Goal: Book appointment/travel/reservation

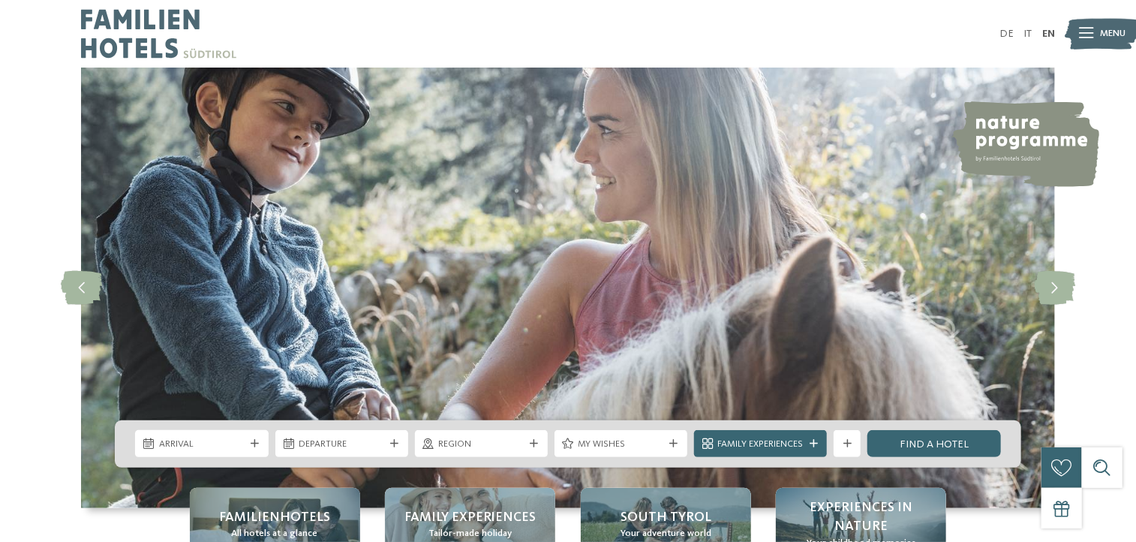
click at [1045, 31] on link "EN" at bounding box center [1048, 34] width 13 height 11
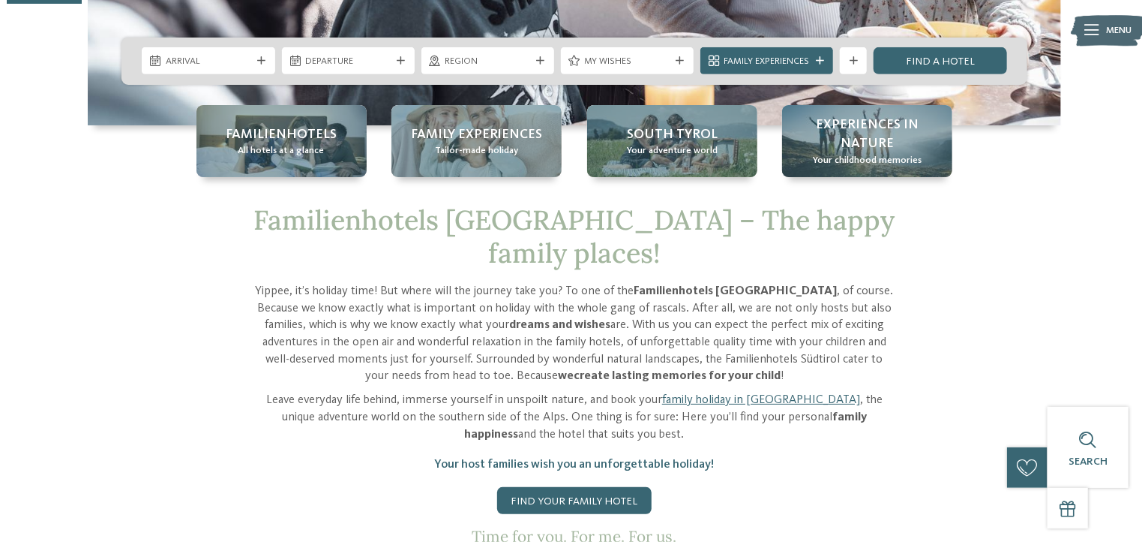
scroll to position [359, 0]
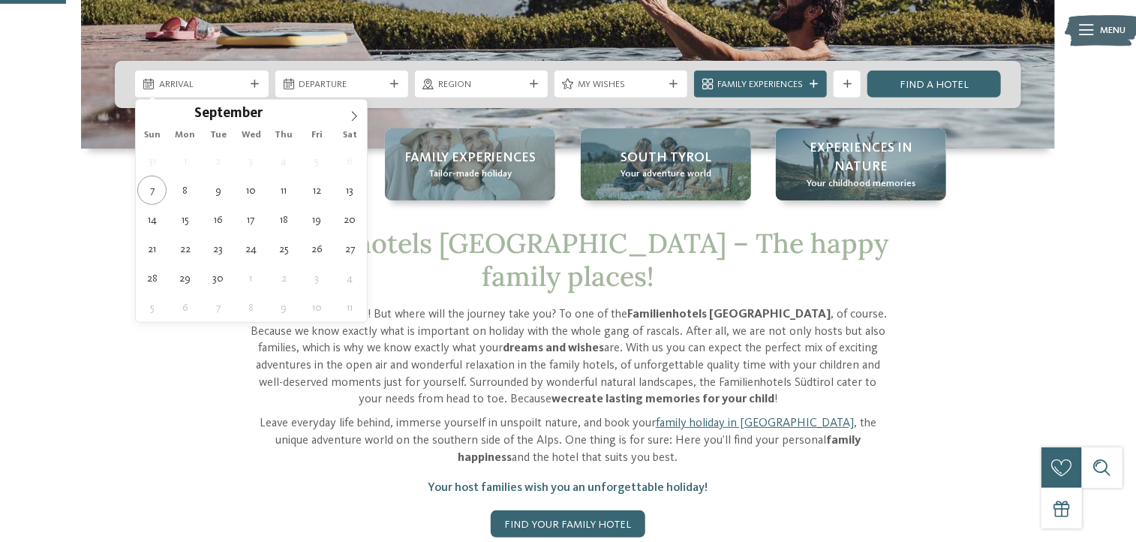
click at [185, 77] on div "Arrival" at bounding box center [202, 84] width 92 height 14
click at [350, 119] on icon at bounding box center [354, 116] width 11 height 11
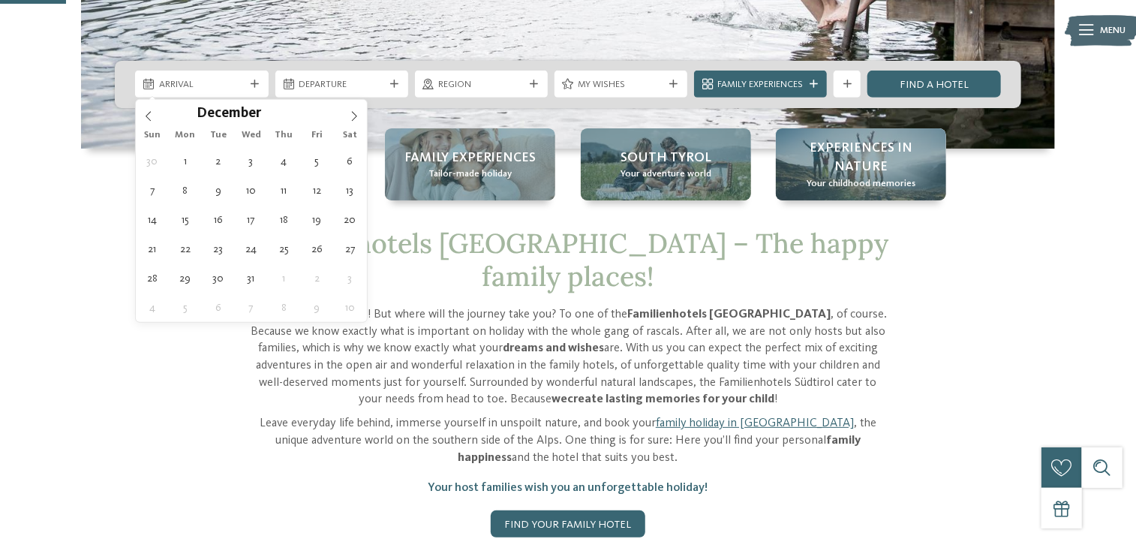
type div "21.12.2025"
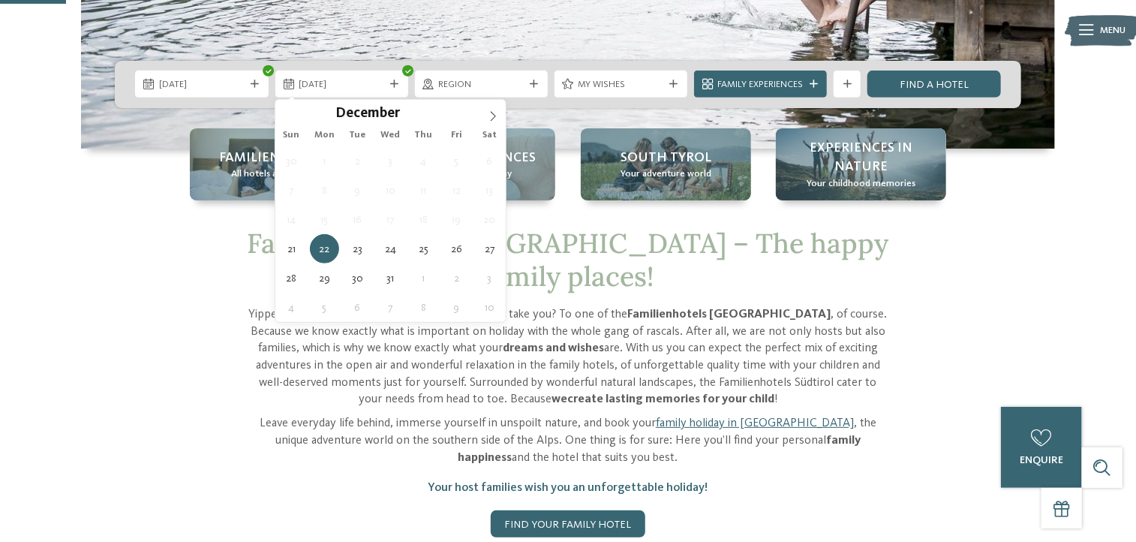
type div "26.12.2025"
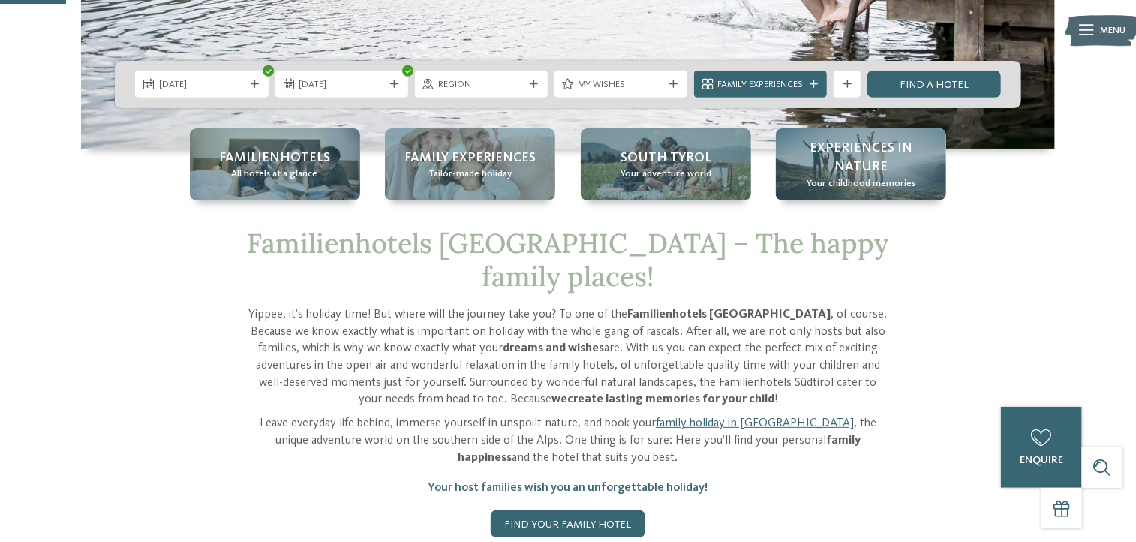
click at [527, 82] on div at bounding box center [534, 84] width 14 height 8
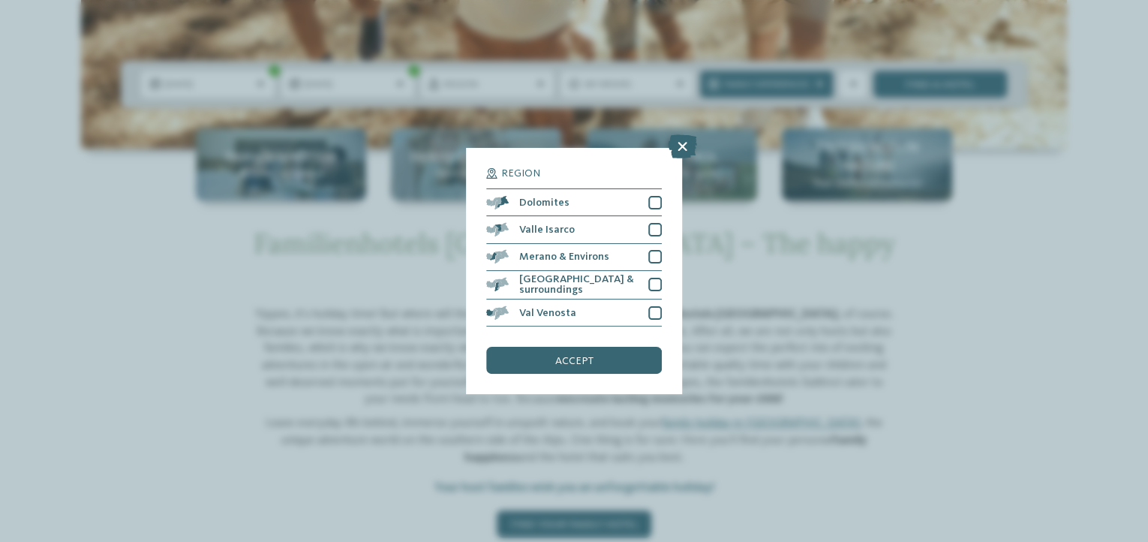
click at [651, 202] on div at bounding box center [655, 203] width 14 height 14
click at [655, 231] on div at bounding box center [655, 230] width 14 height 14
click at [653, 253] on div at bounding box center [655, 257] width 14 height 14
click at [654, 280] on div at bounding box center [655, 285] width 14 height 14
click at [652, 306] on div at bounding box center [655, 313] width 14 height 14
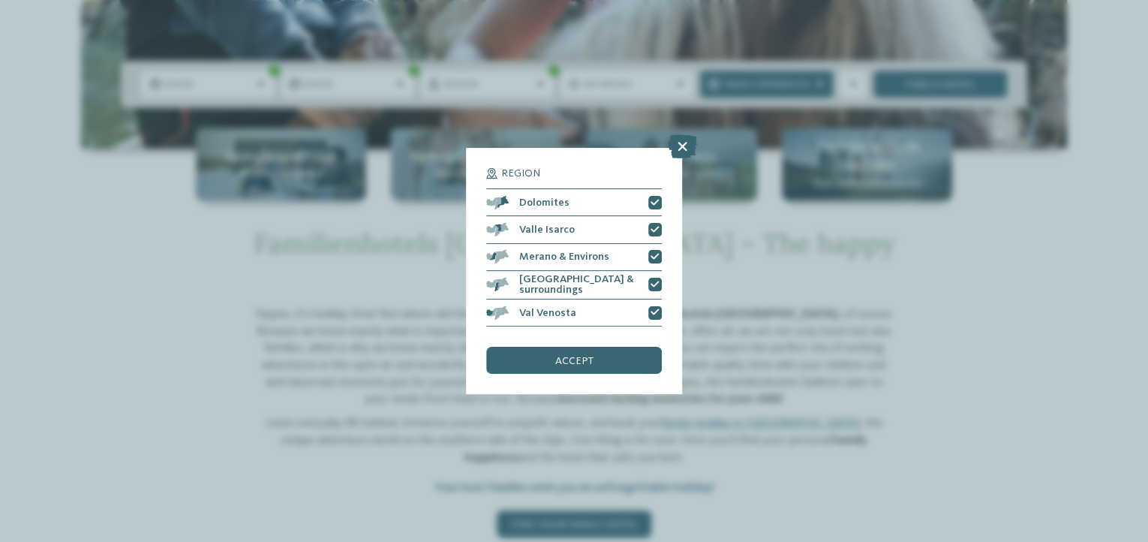
click at [609, 364] on div "accept" at bounding box center [574, 360] width 176 height 27
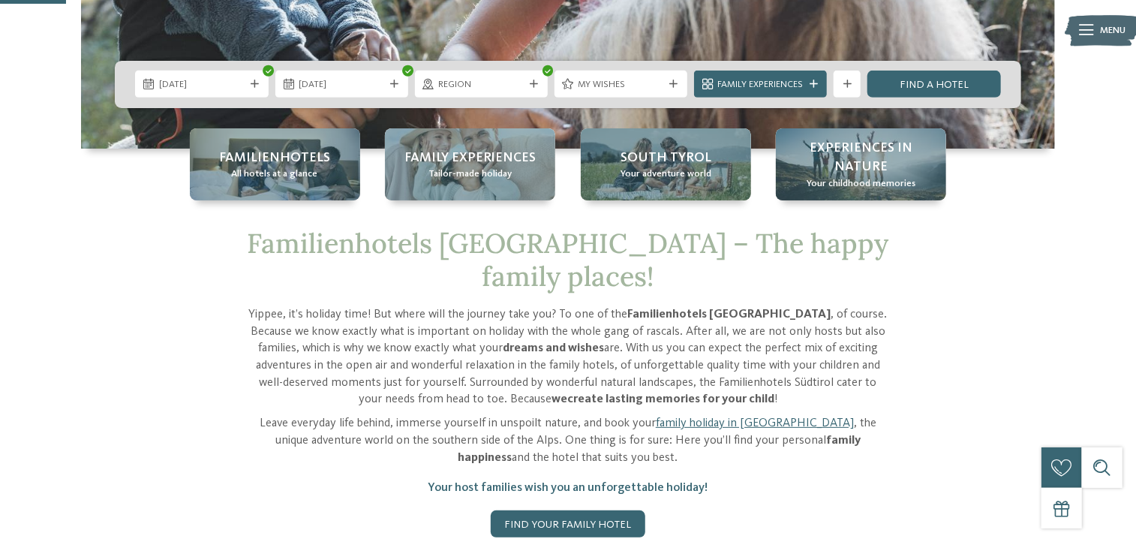
click at [588, 83] on span "My wishes" at bounding box center [621, 85] width 86 height 14
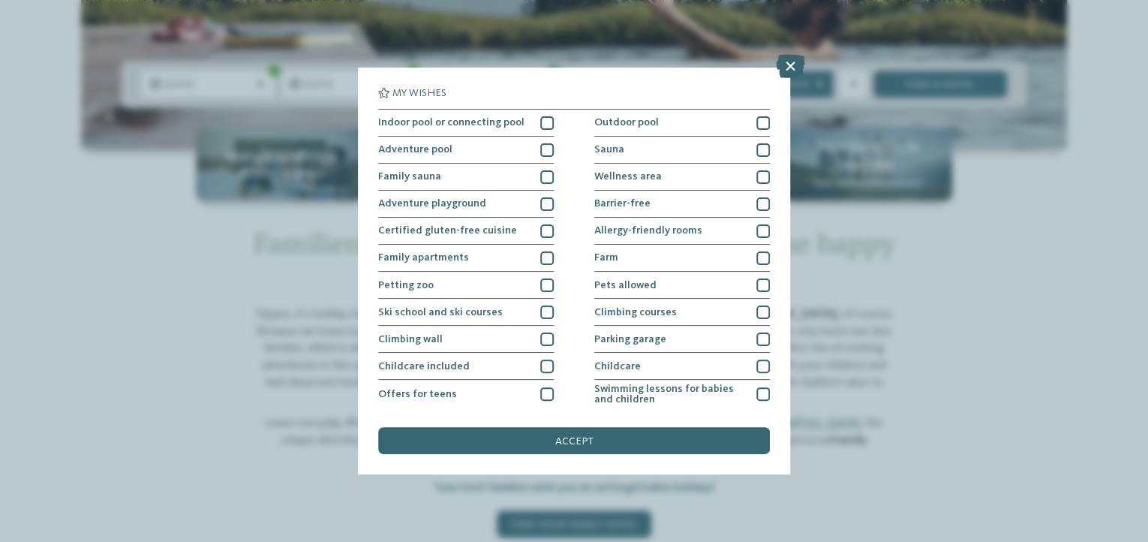
click at [540, 391] on div at bounding box center [547, 394] width 14 height 14
click at [756, 283] on div at bounding box center [763, 285] width 14 height 14
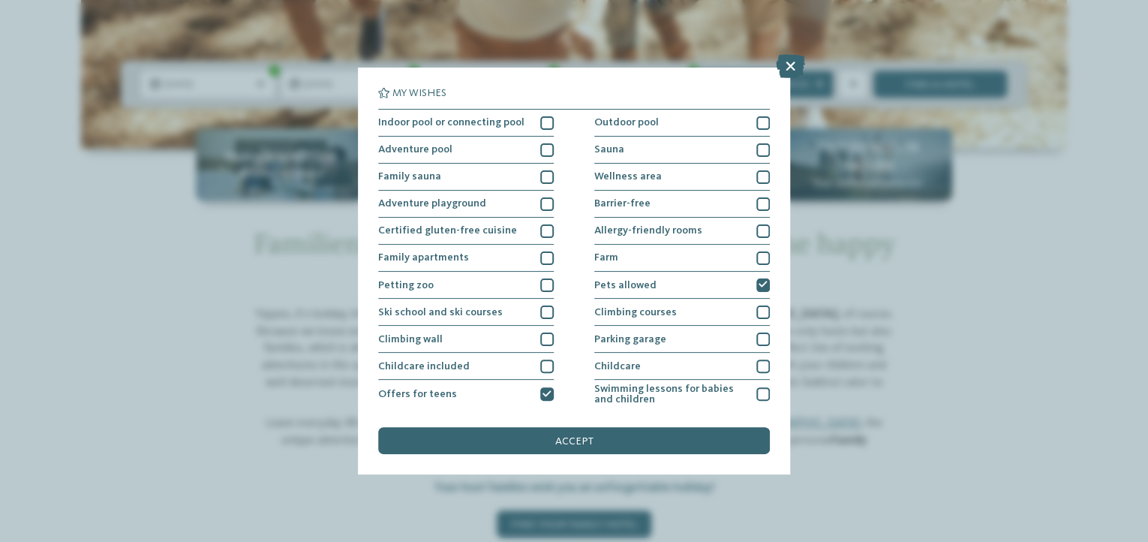
click at [615, 438] on div "accept" at bounding box center [574, 440] width 392 height 27
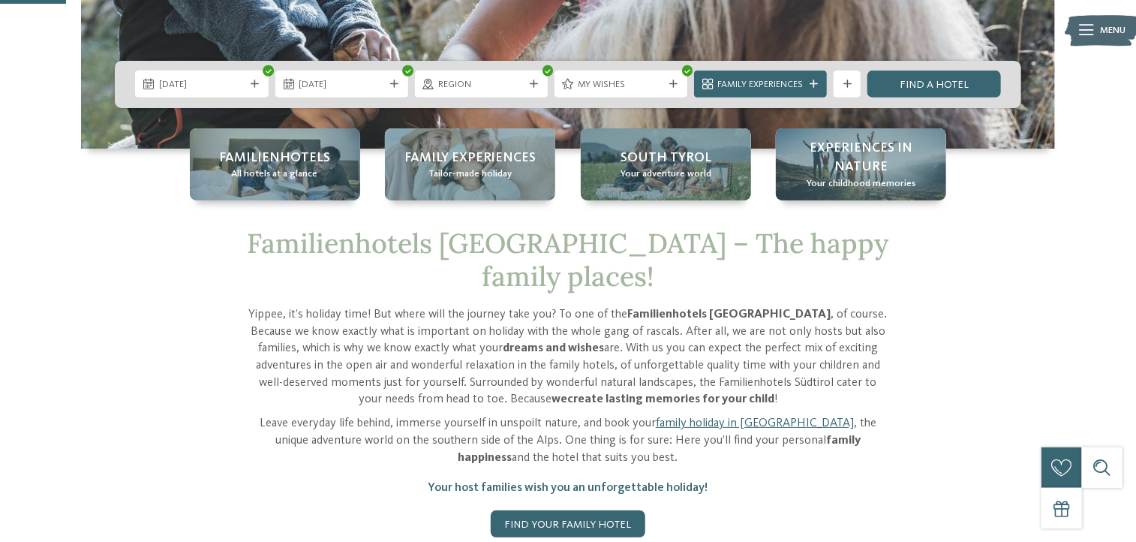
click at [953, 88] on link "Find a hotel" at bounding box center [933, 84] width 133 height 27
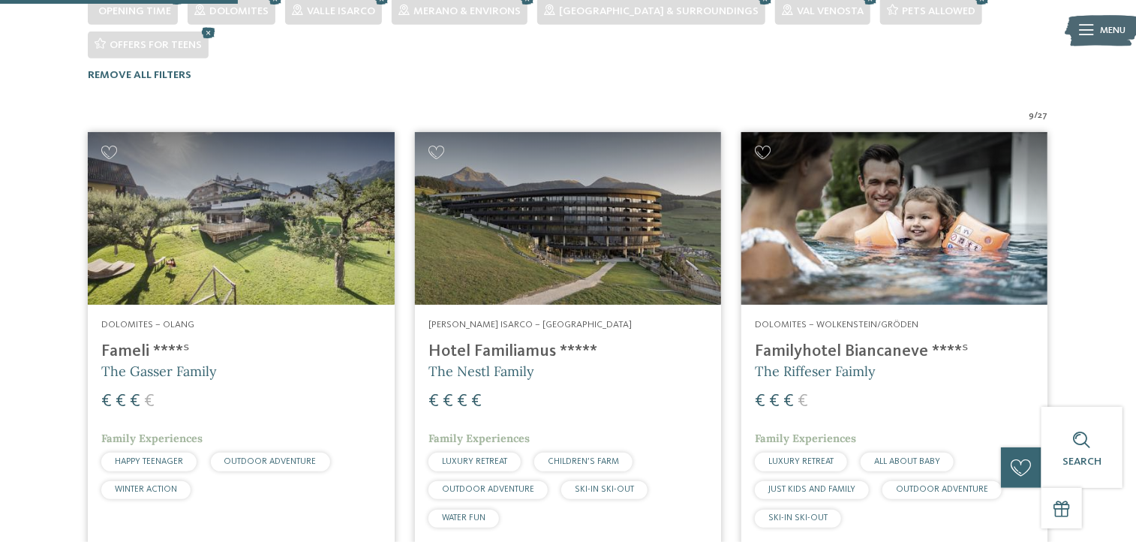
scroll to position [441, 0]
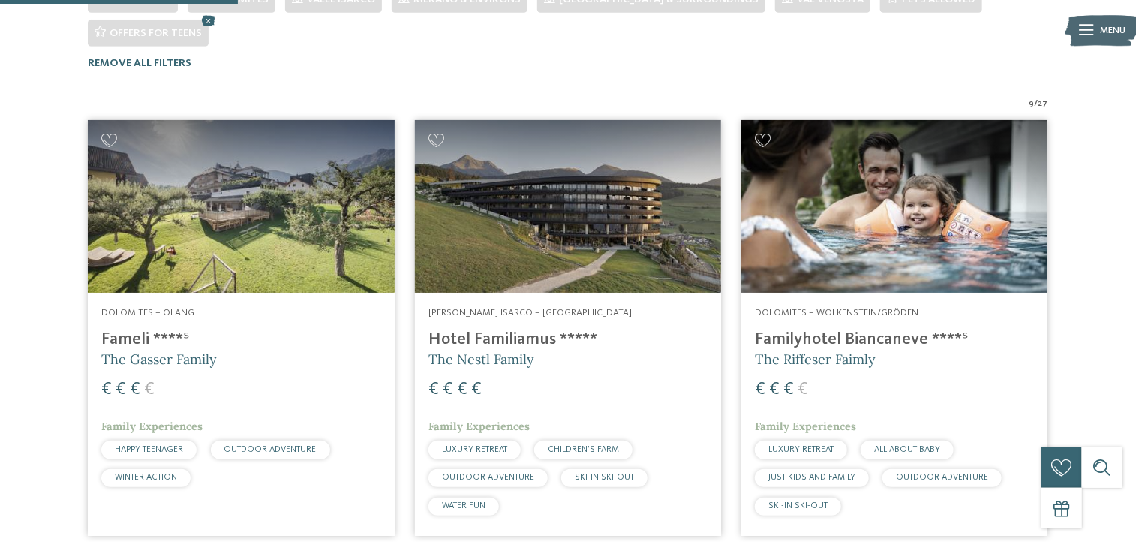
click at [222, 164] on img at bounding box center [241, 206] width 306 height 173
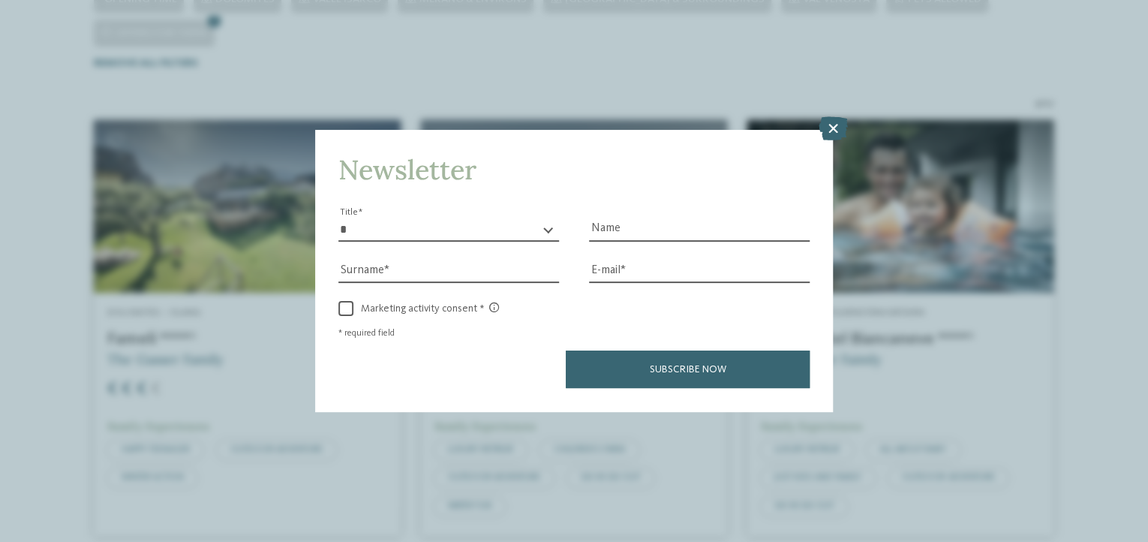
click at [836, 133] on icon at bounding box center [832, 129] width 29 height 24
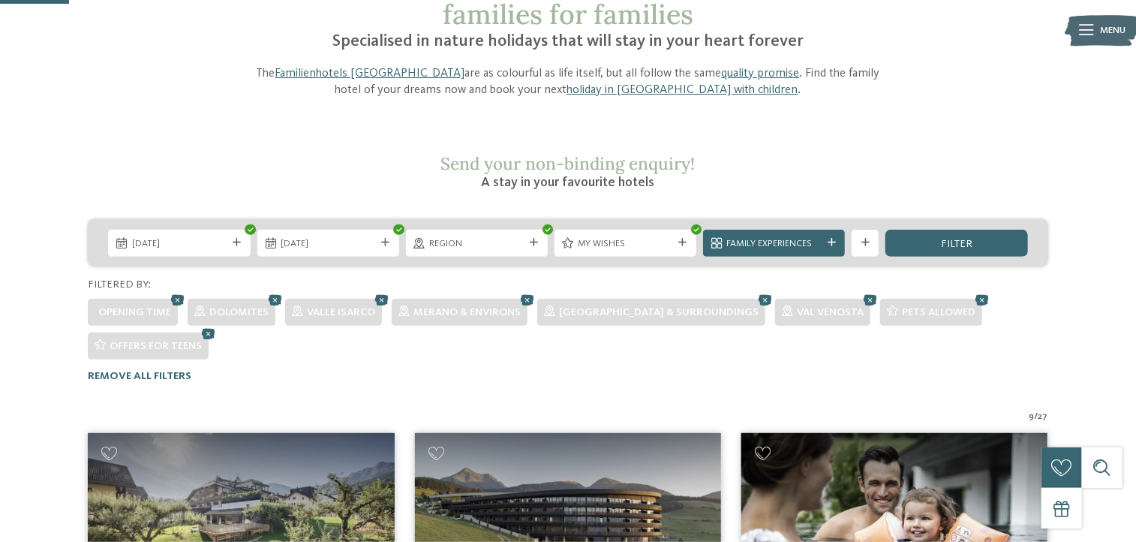
scroll to position [178, 0]
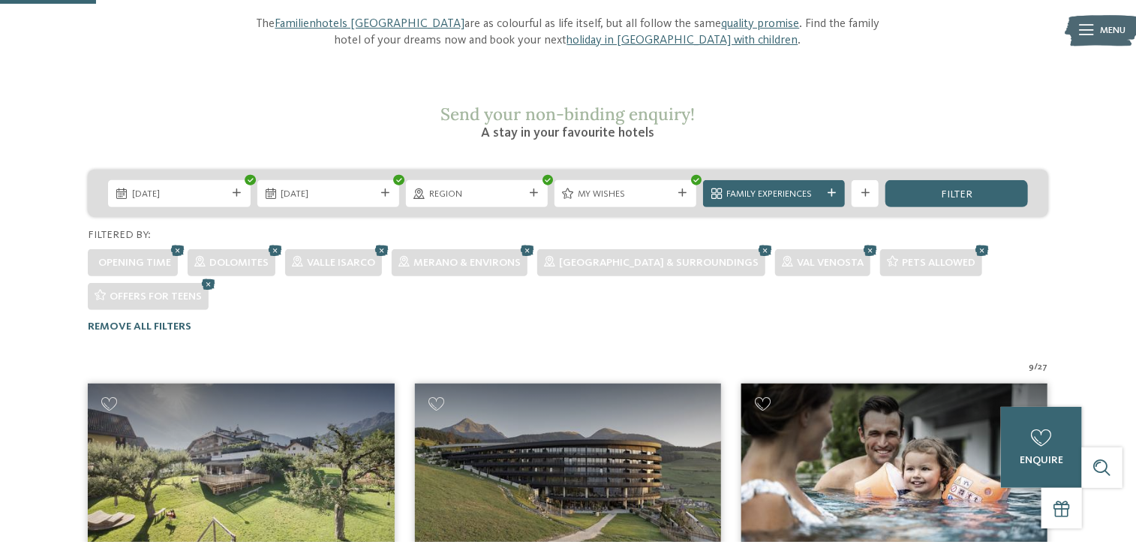
click at [870, 189] on div at bounding box center [865, 193] width 14 height 8
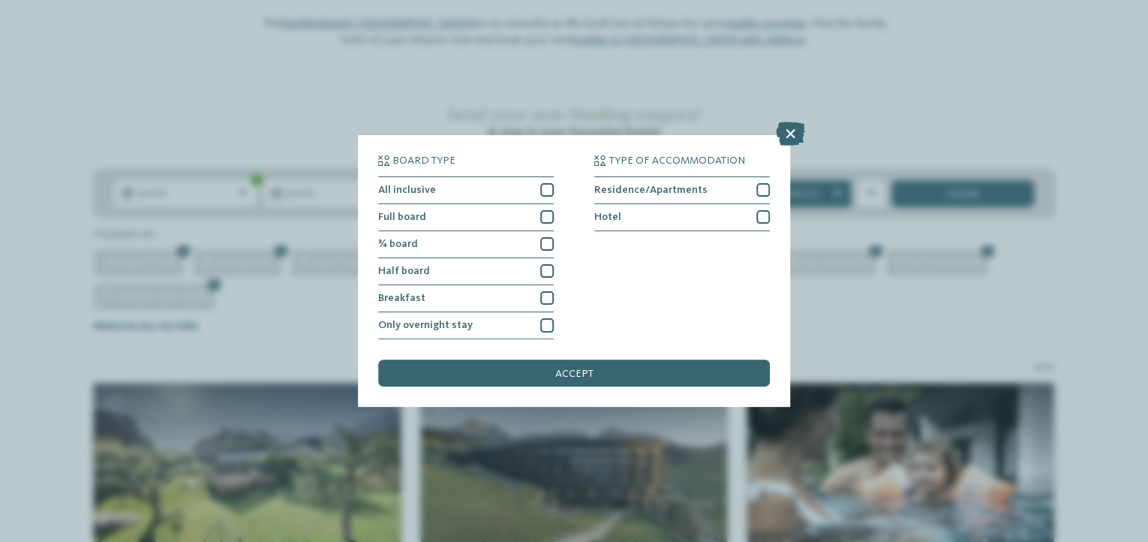
drag, startPoint x: 870, startPoint y: 158, endPoint x: 821, endPoint y: 159, distance: 48.8
click at [847, 161] on div "Board type All inclusive Full board ¾ board" at bounding box center [574, 271] width 1148 height 542
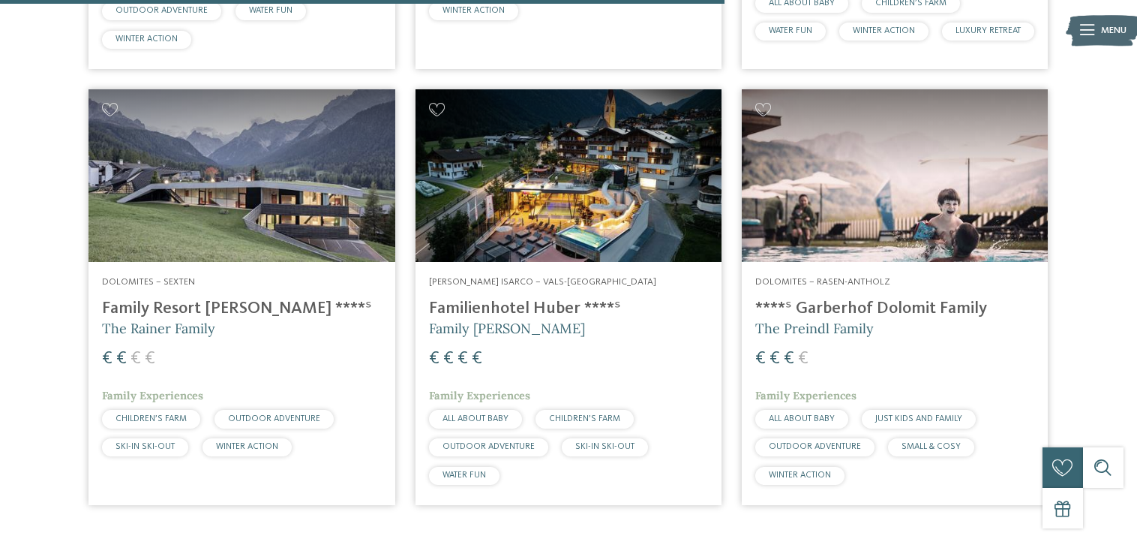
scroll to position [1322, 0]
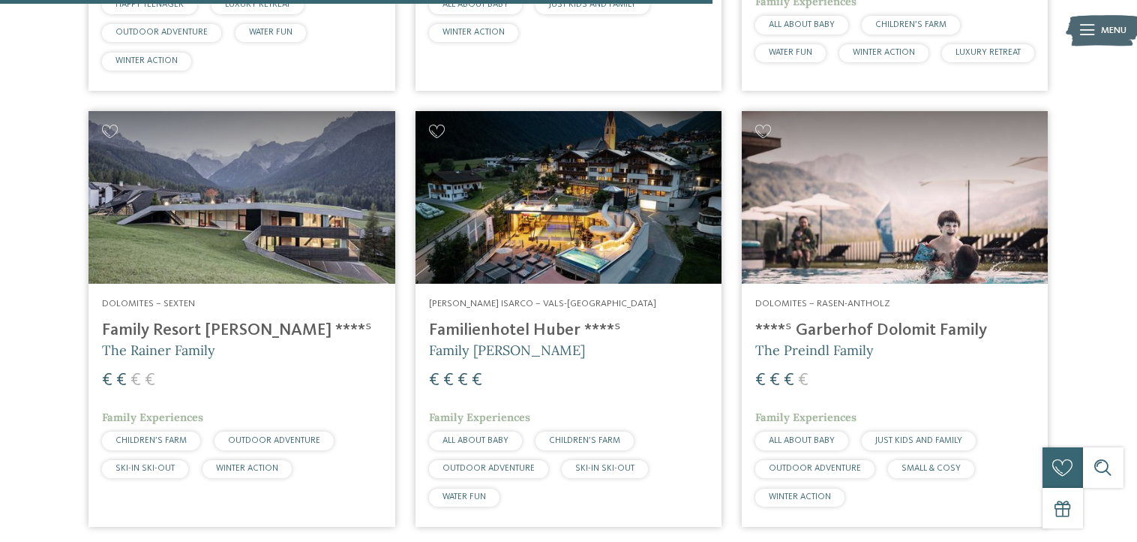
click at [245, 237] on img at bounding box center [242, 197] width 306 height 173
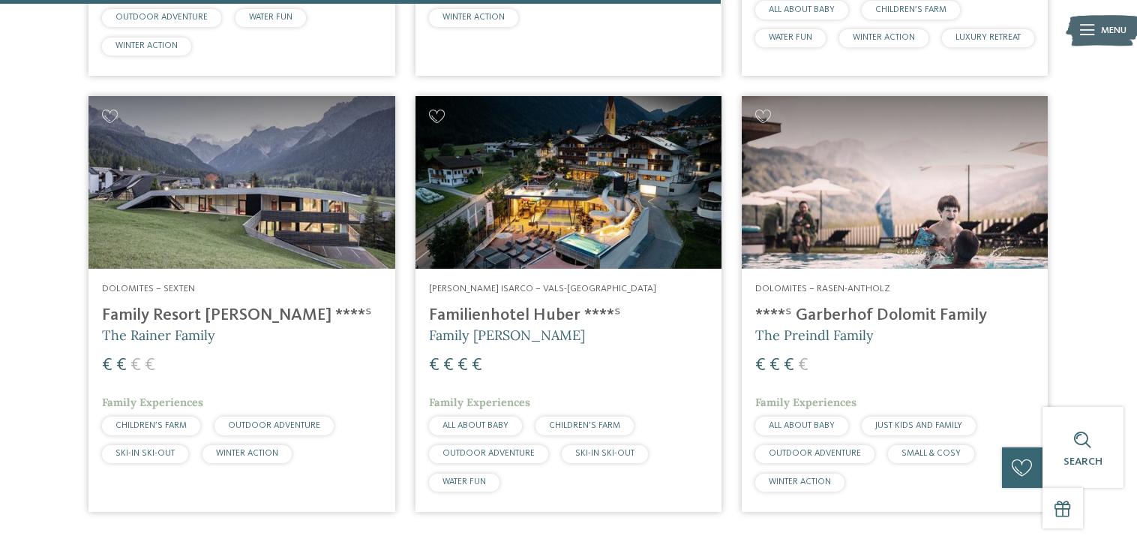
scroll to position [1358, 0]
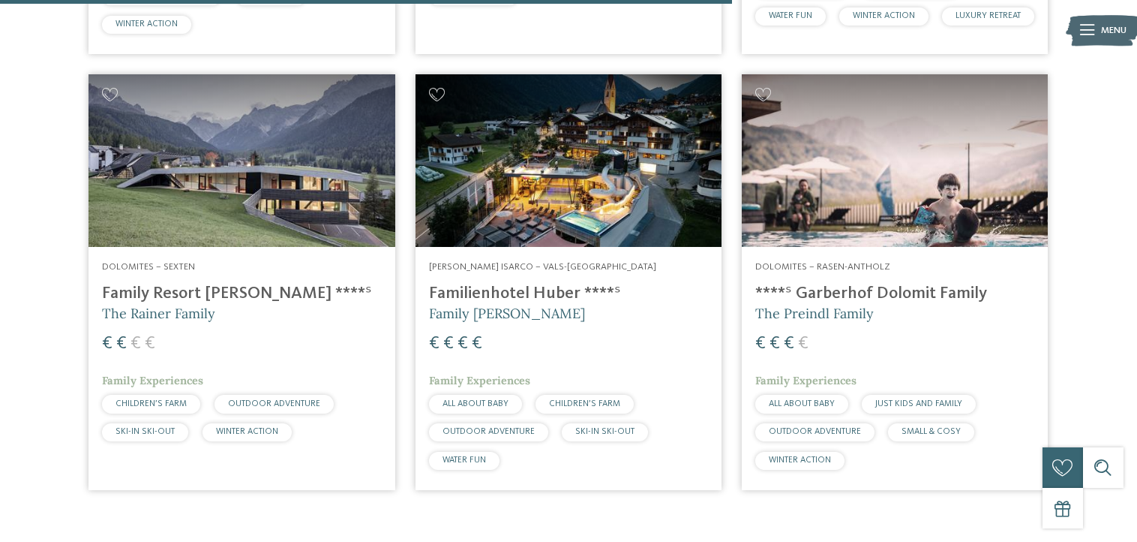
click at [859, 161] on img at bounding box center [895, 160] width 306 height 173
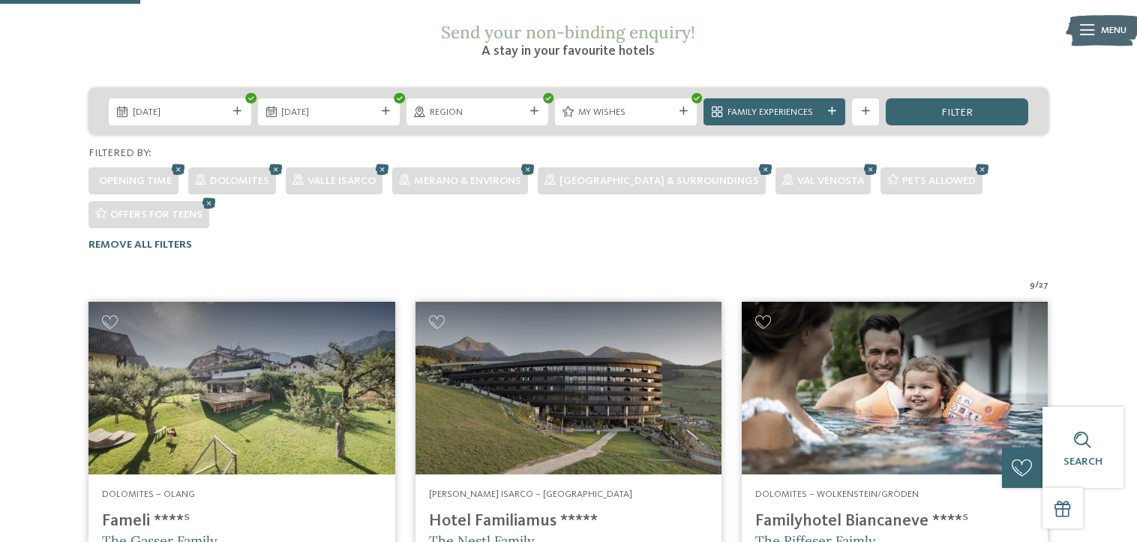
scroll to position [0, 0]
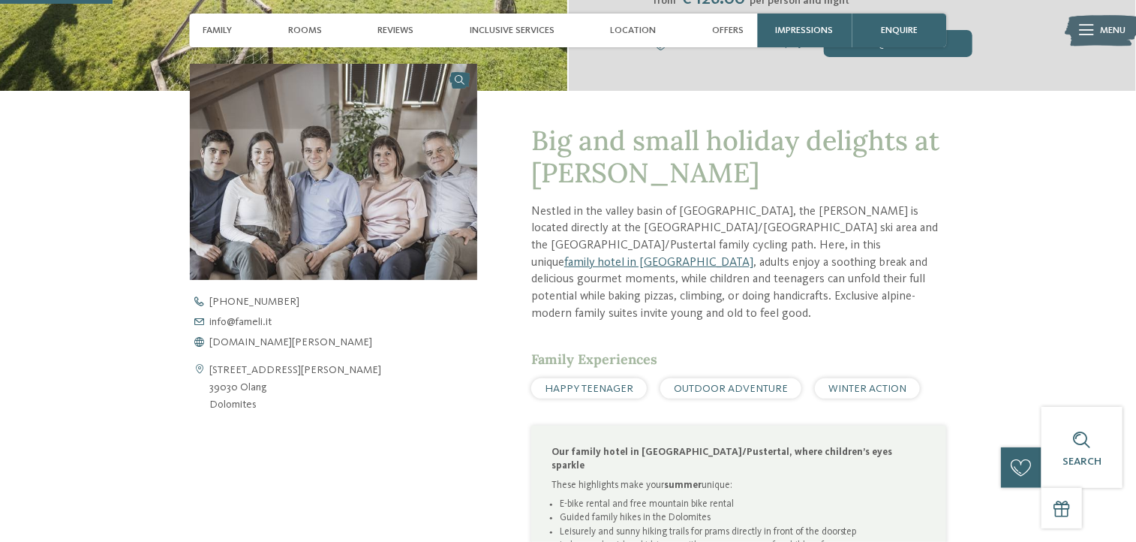
scroll to position [476, 0]
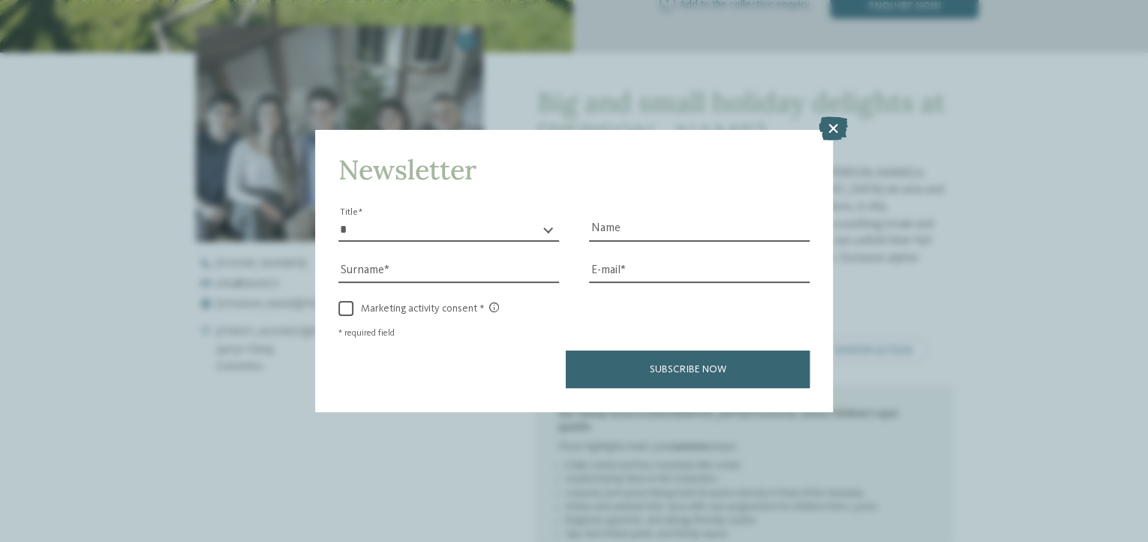
click at [833, 131] on icon at bounding box center [832, 129] width 29 height 24
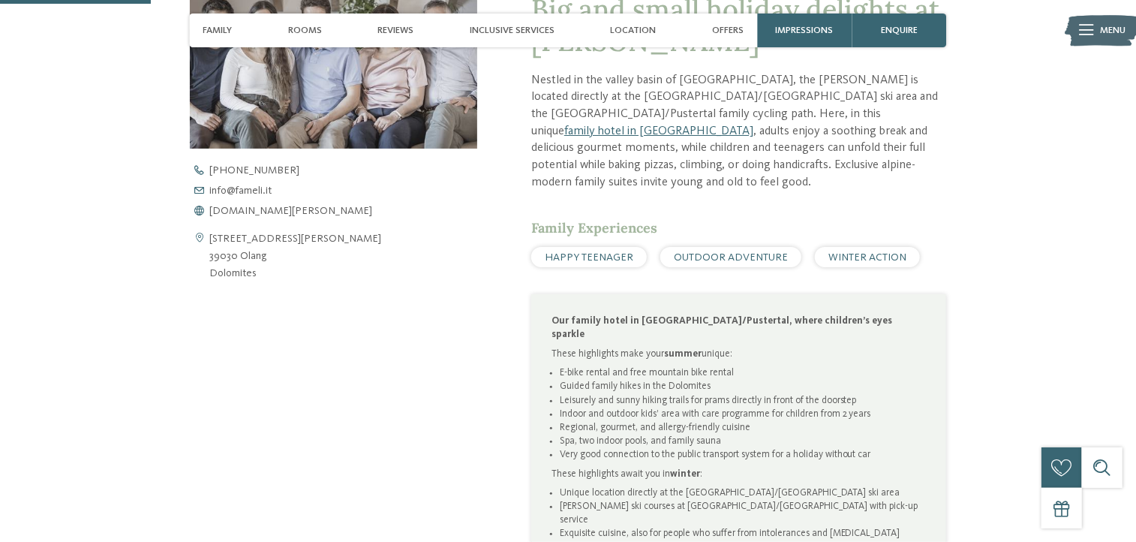
scroll to position [665, 0]
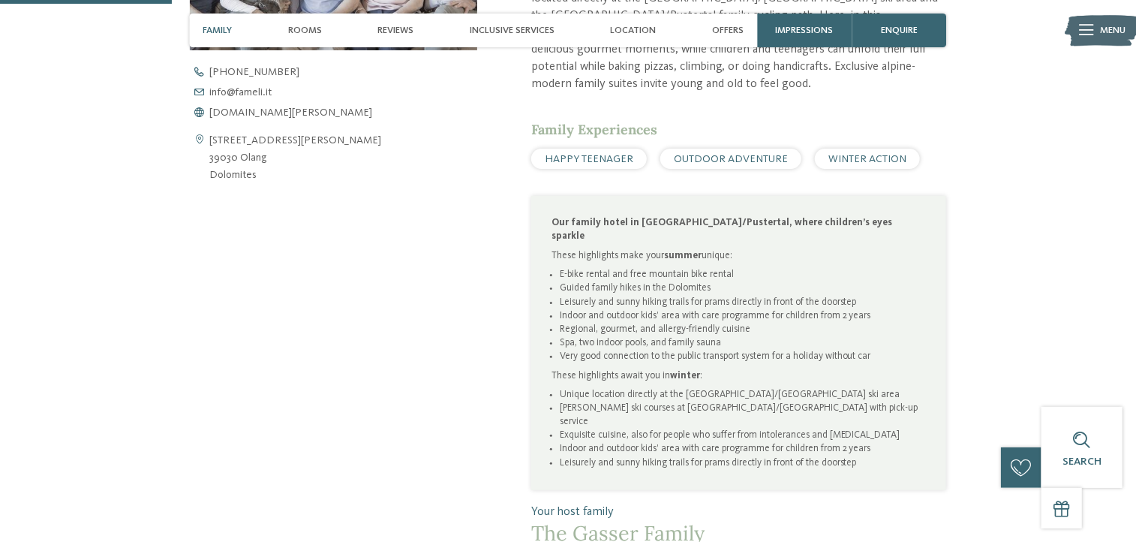
click at [635, 149] on div "HAPPY TEENAGER" at bounding box center [589, 159] width 116 height 20
click at [593, 154] on span "HAPPY TEENAGER" at bounding box center [589, 159] width 89 height 11
click at [696, 154] on span "OUTDOOR ADVENTURE" at bounding box center [731, 159] width 114 height 11
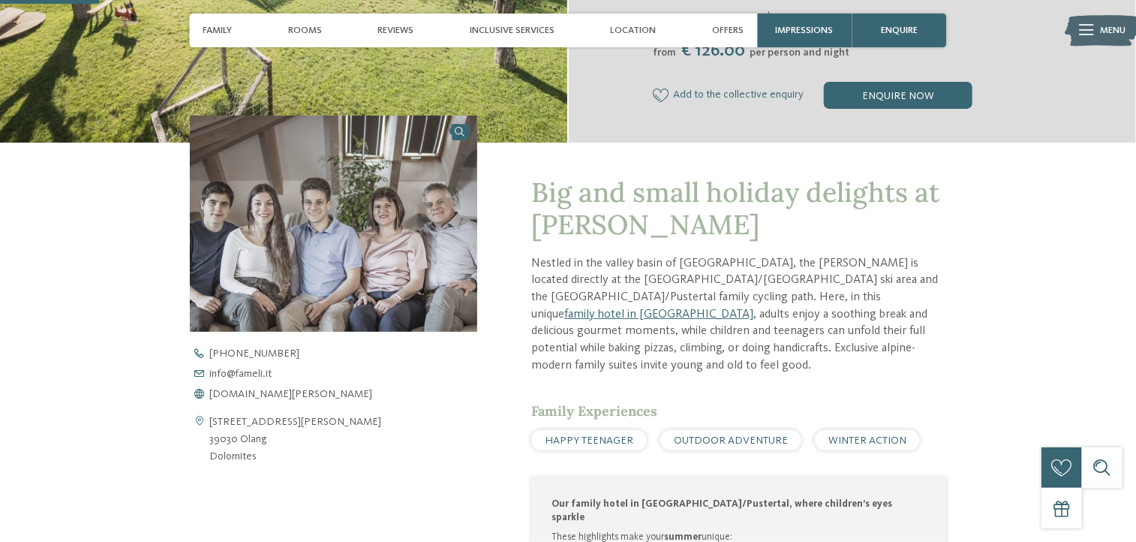
scroll to position [0, 0]
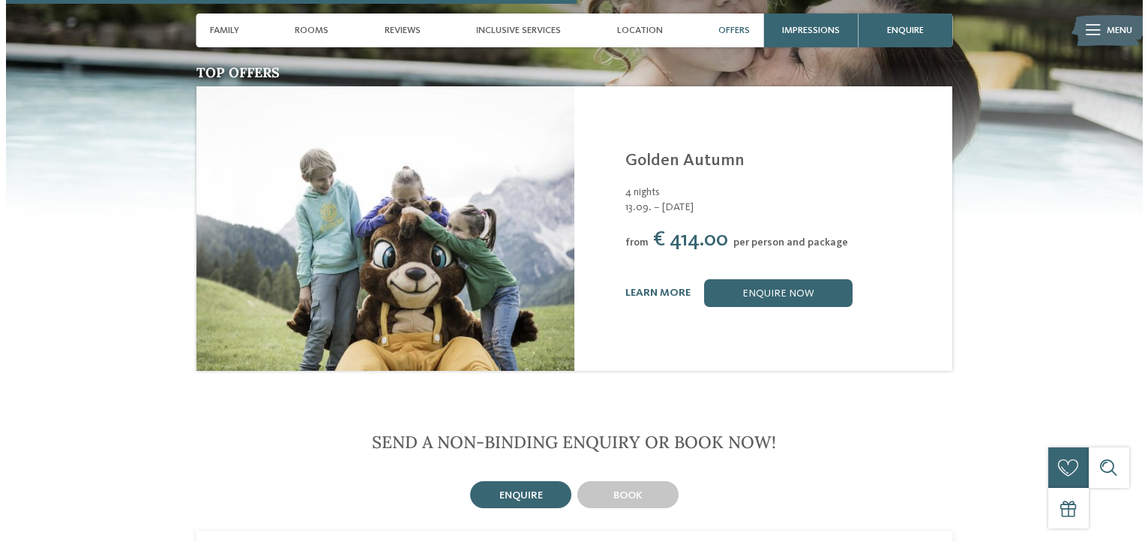
scroll to position [1679, 0]
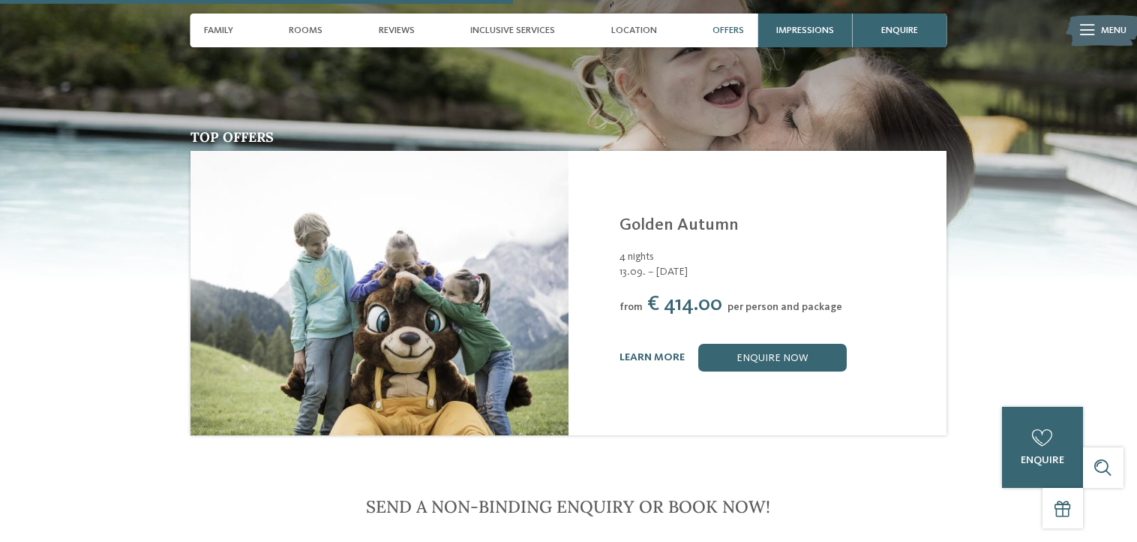
click at [635, 352] on link "learn more" at bounding box center [652, 357] width 65 height 11
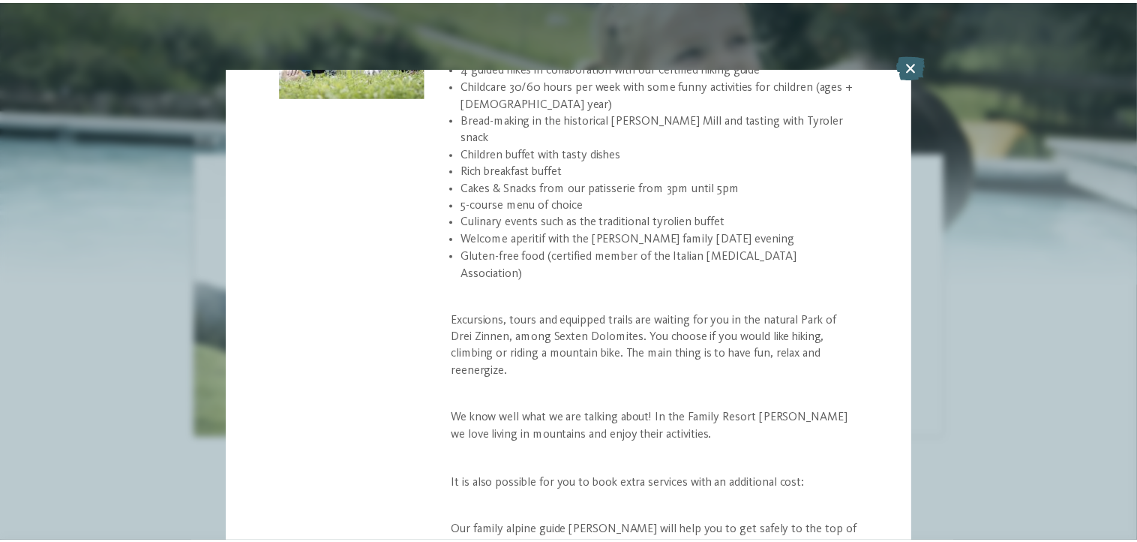
scroll to position [729, 0]
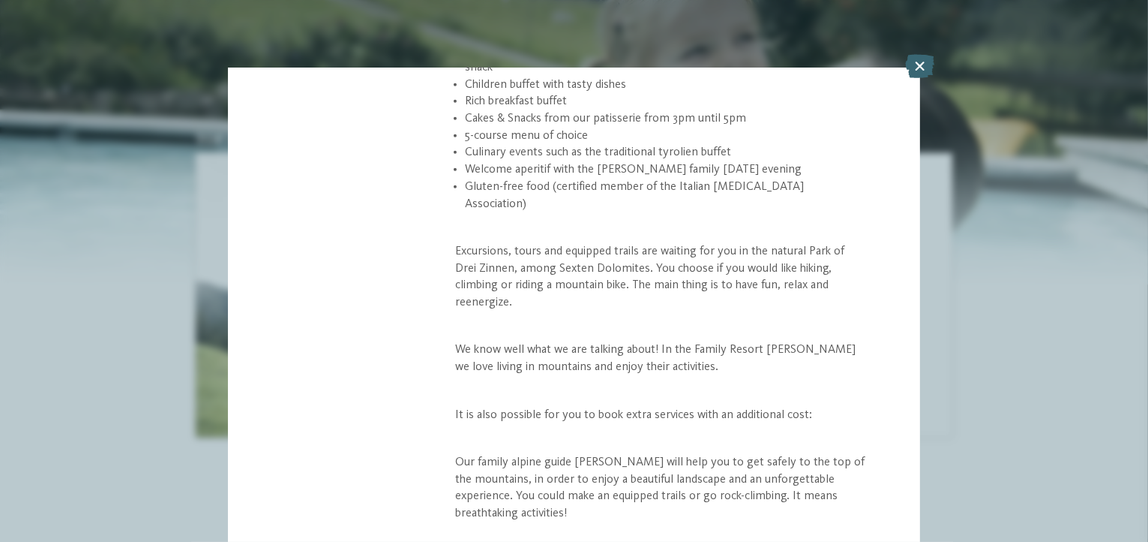
click at [917, 64] on icon at bounding box center [919, 66] width 29 height 24
